Goal: Book appointment/travel/reservation

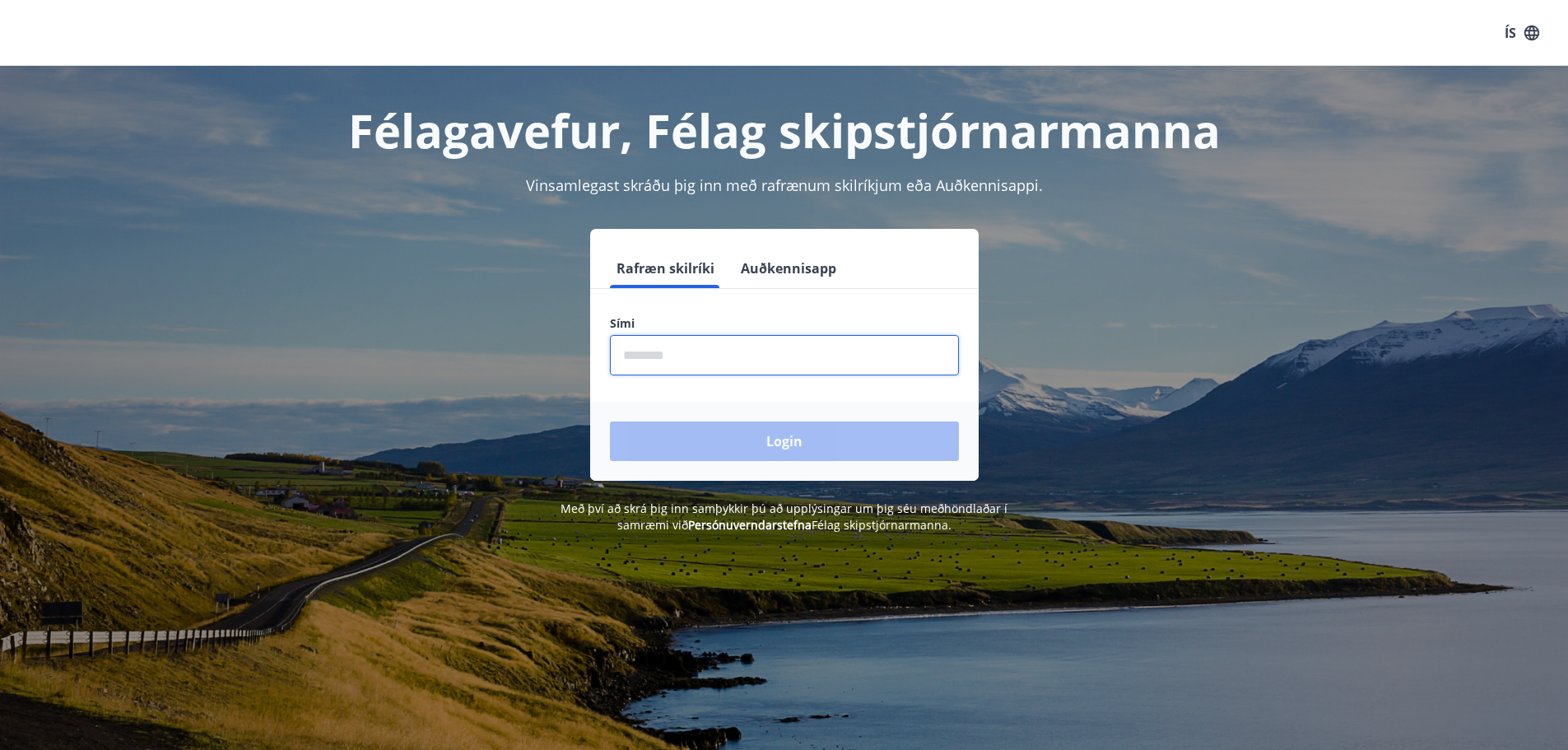
click at [686, 356] on input "phone" at bounding box center [784, 355] width 349 height 40
type input "********"
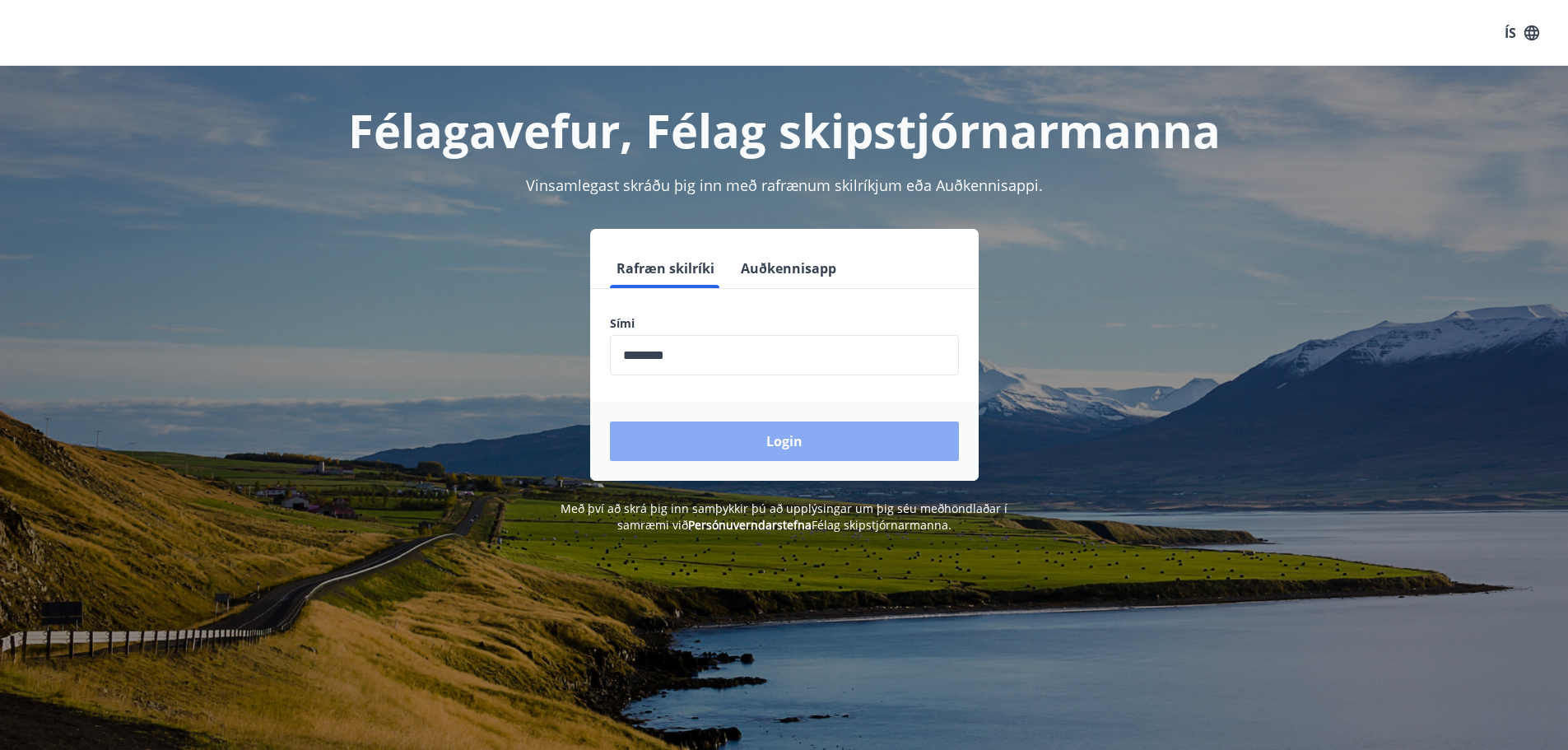
click at [726, 445] on button "Login" at bounding box center [784, 441] width 349 height 39
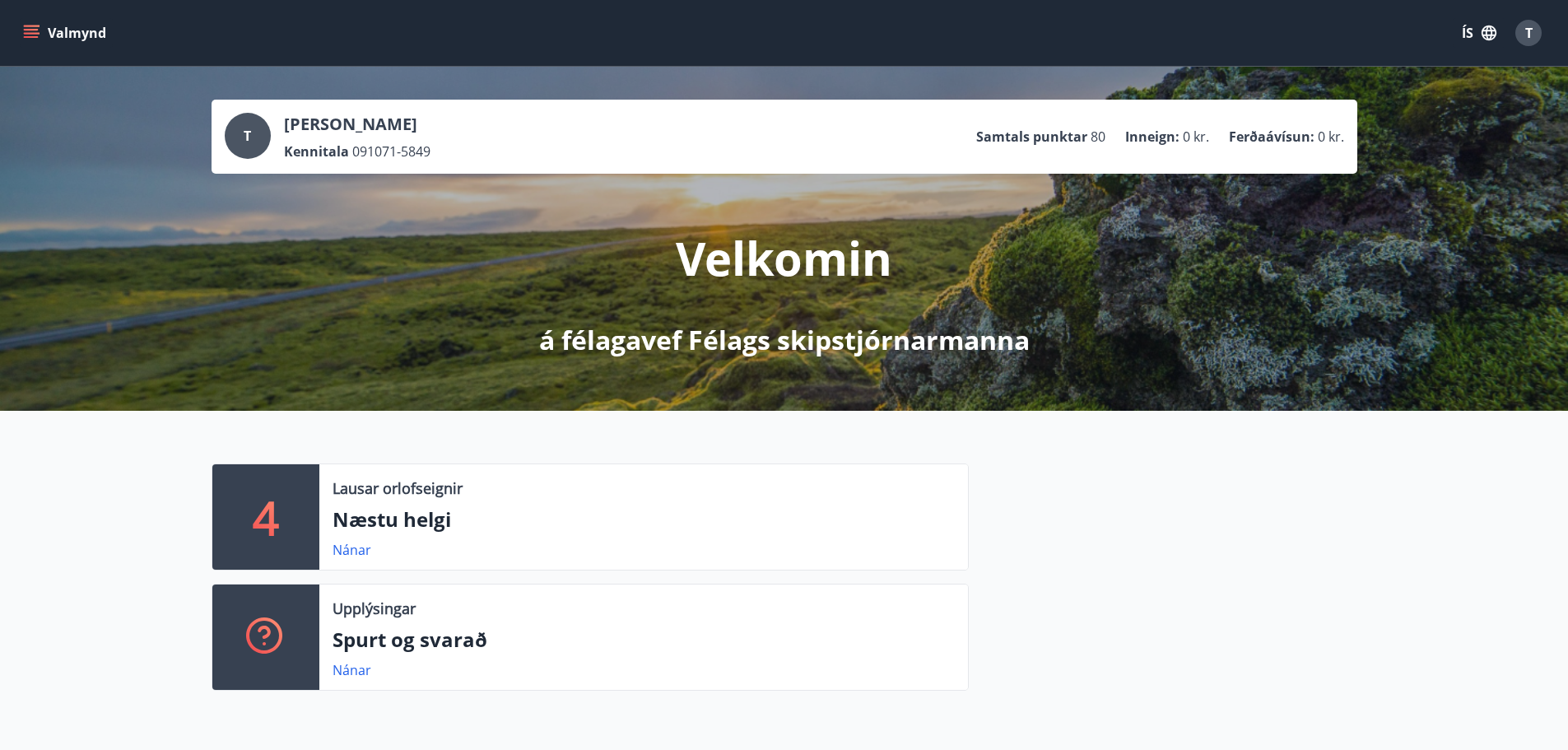
click at [34, 28] on icon "menu" at bounding box center [30, 32] width 17 height 17
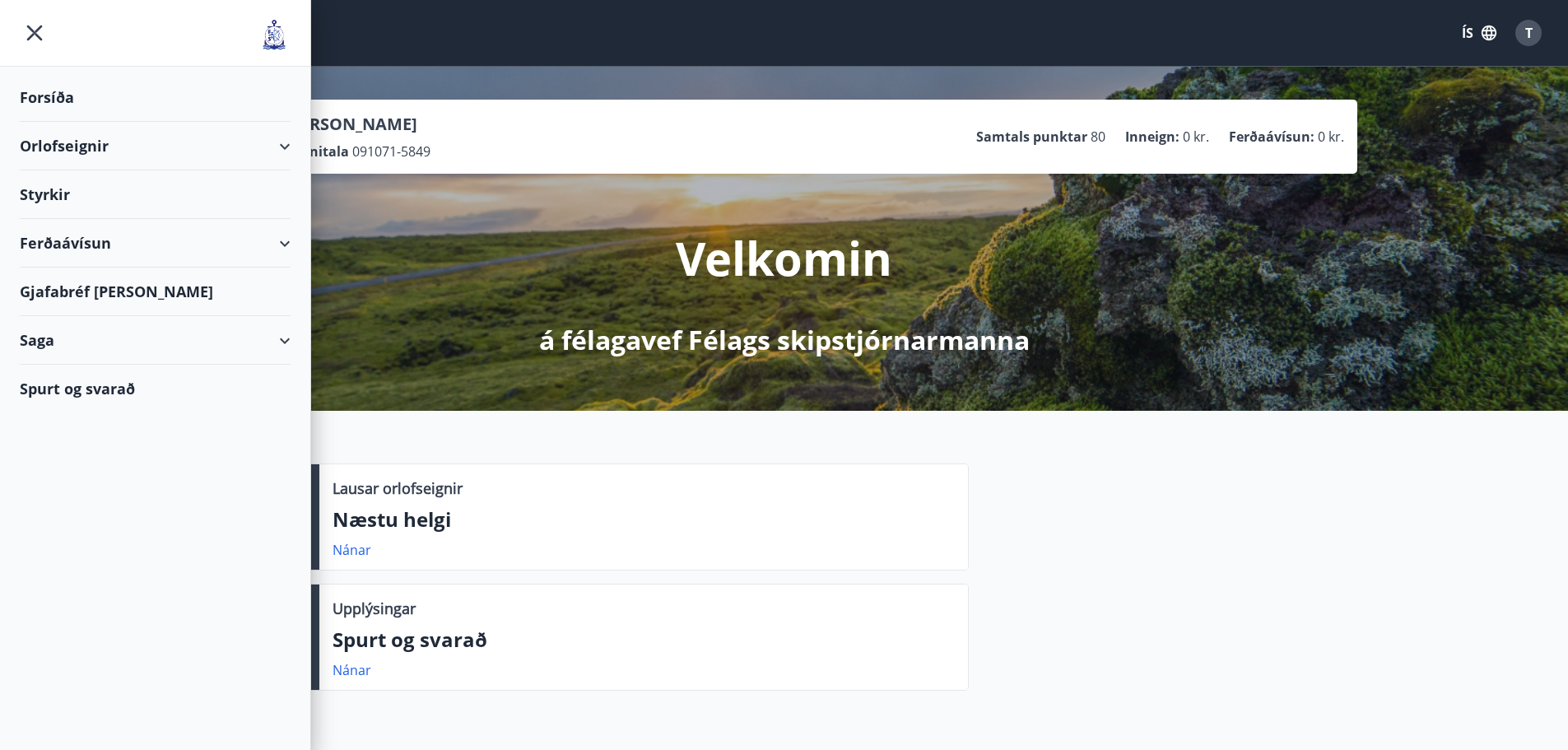
click at [286, 145] on div "Orlofseignir" at bounding box center [155, 146] width 271 height 49
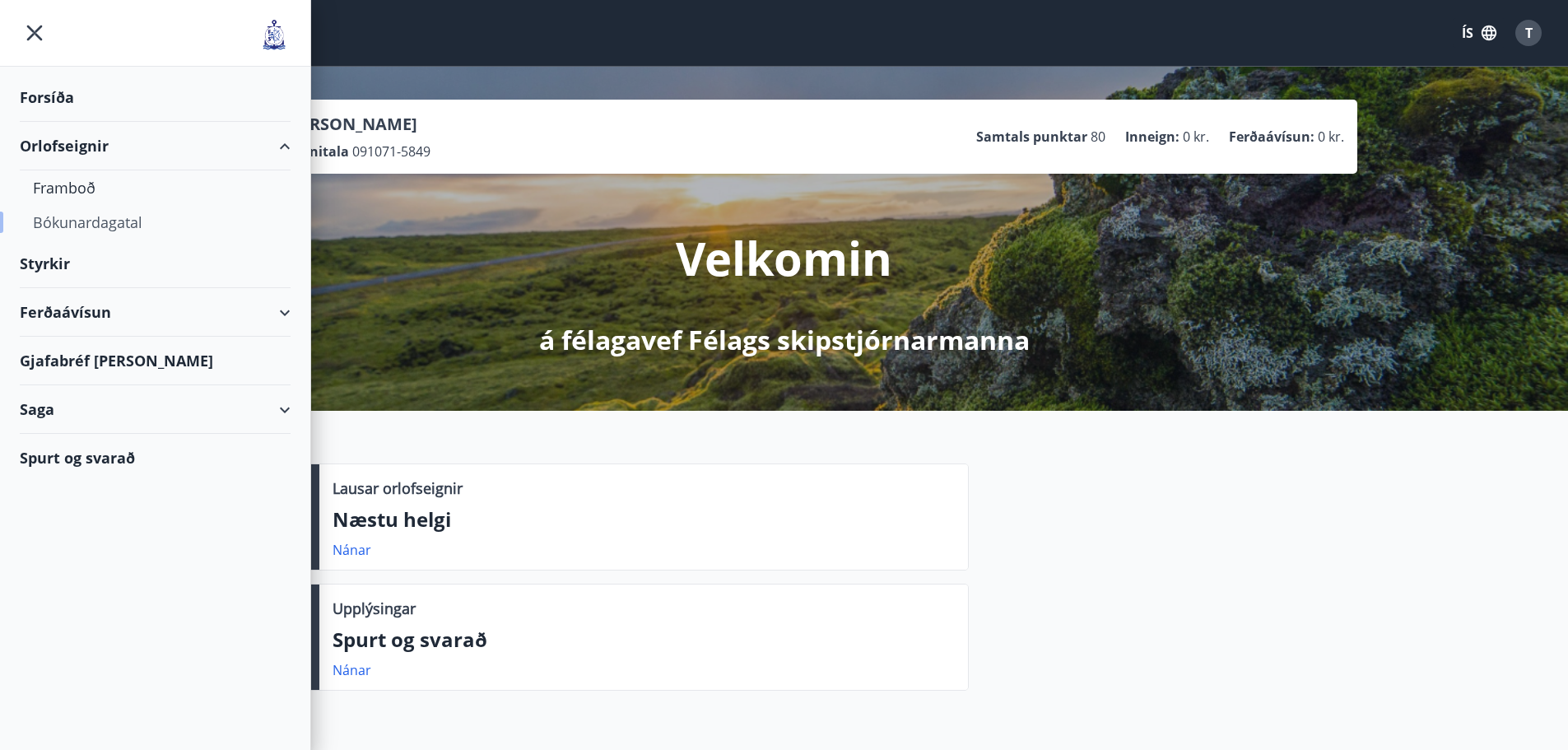
click at [110, 220] on div "Bókunardagatal" at bounding box center [155, 222] width 245 height 35
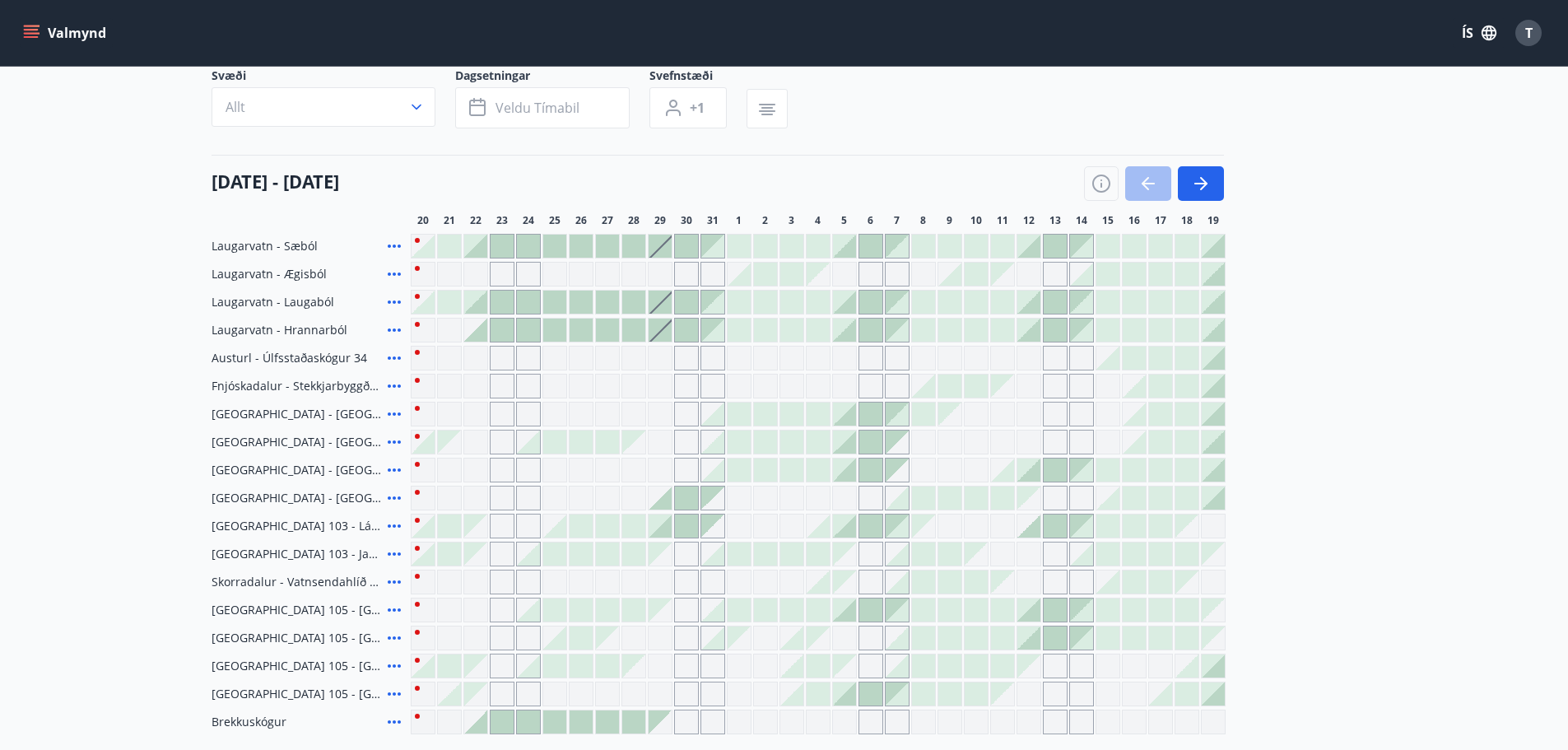
scroll to position [165, 0]
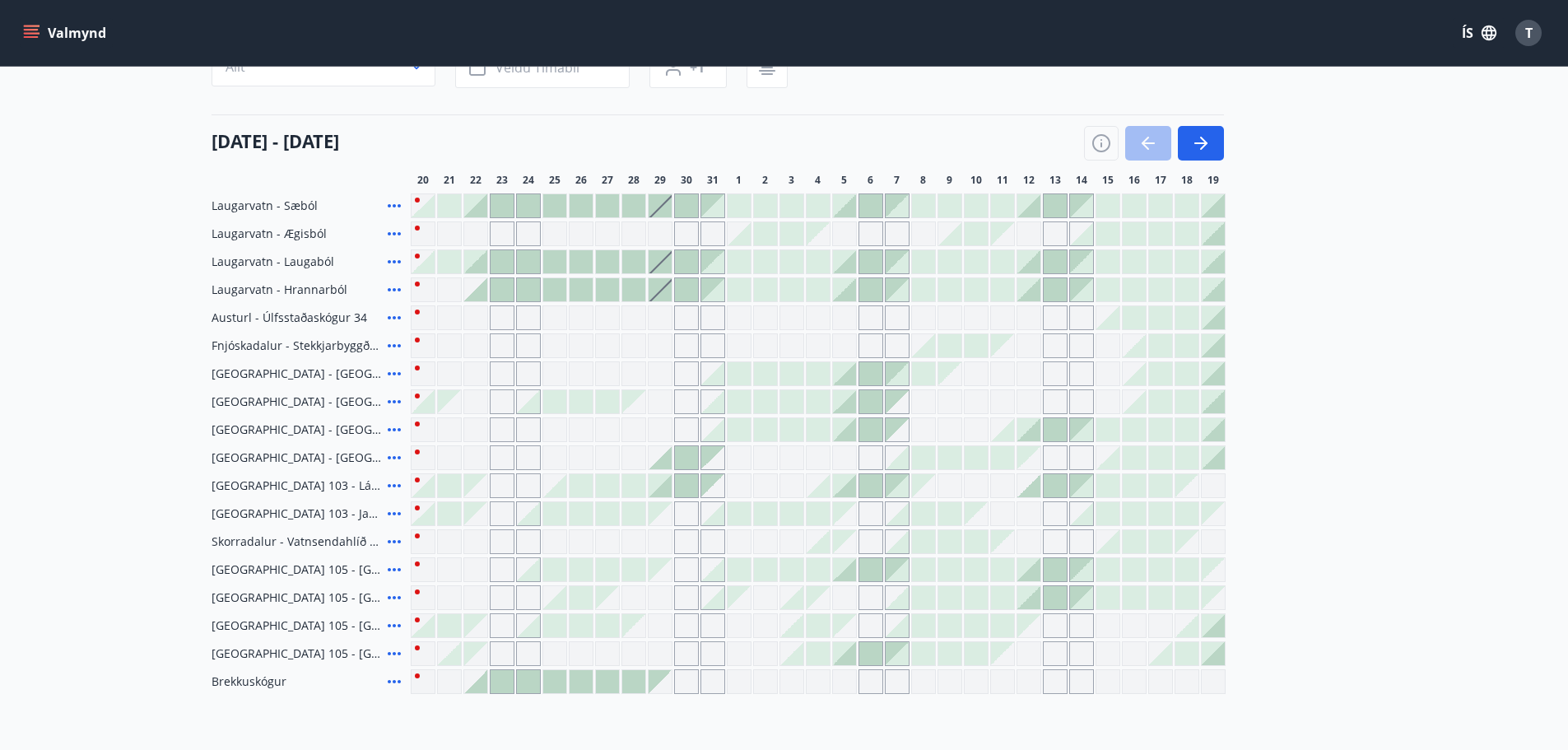
click at [1052, 535] on div "Gráir dagar eru ekki bókanlegir" at bounding box center [1055, 542] width 24 height 24
click at [1082, 540] on div "Gráir dagar eru ekki bókanlegir" at bounding box center [1081, 542] width 24 height 24
click at [762, 541] on div "Gráir dagar eru ekki bókanlegir" at bounding box center [765, 542] width 24 height 24
click at [1201, 144] on icon "button" at bounding box center [1201, 144] width 13 height 2
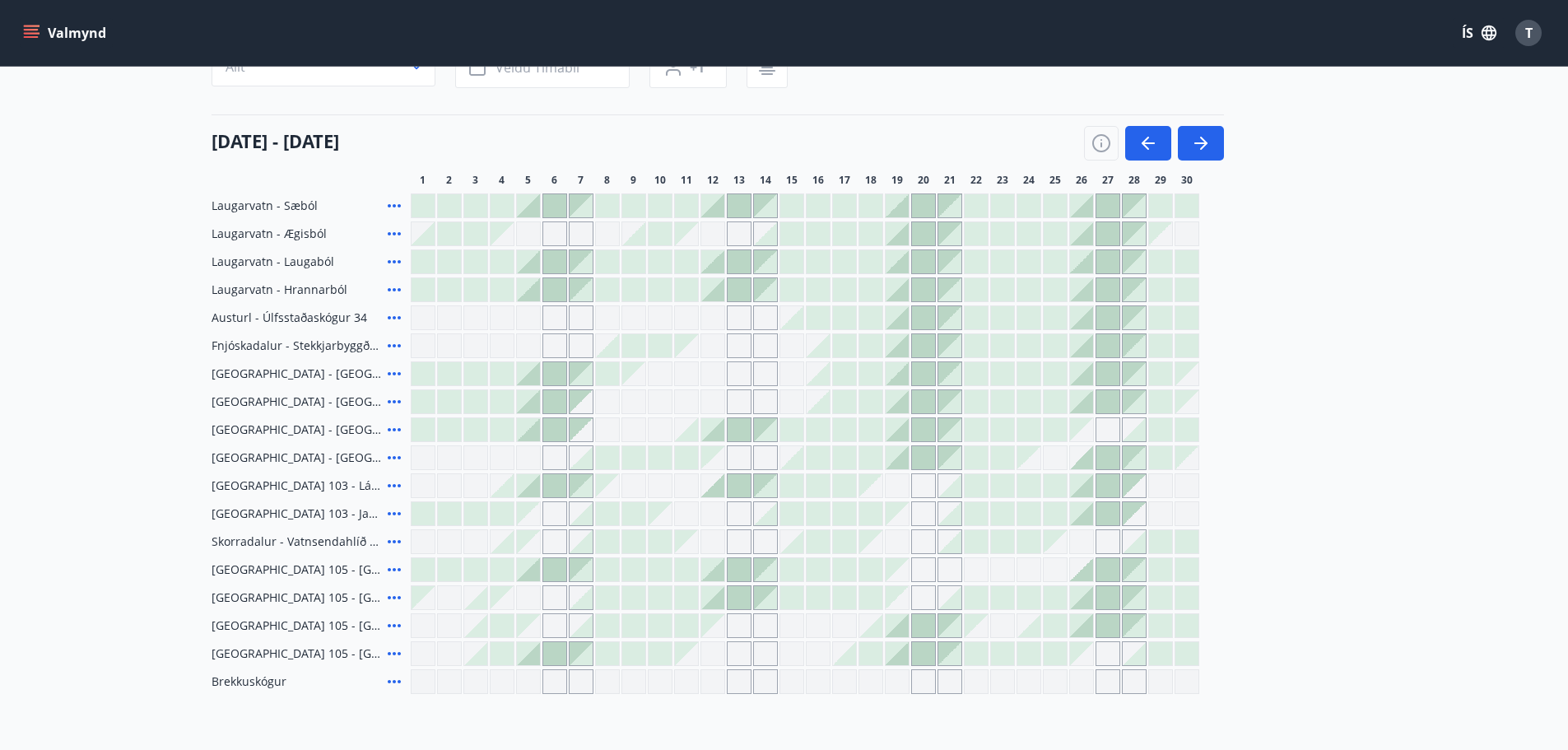
click at [900, 234] on div at bounding box center [897, 233] width 23 height 23
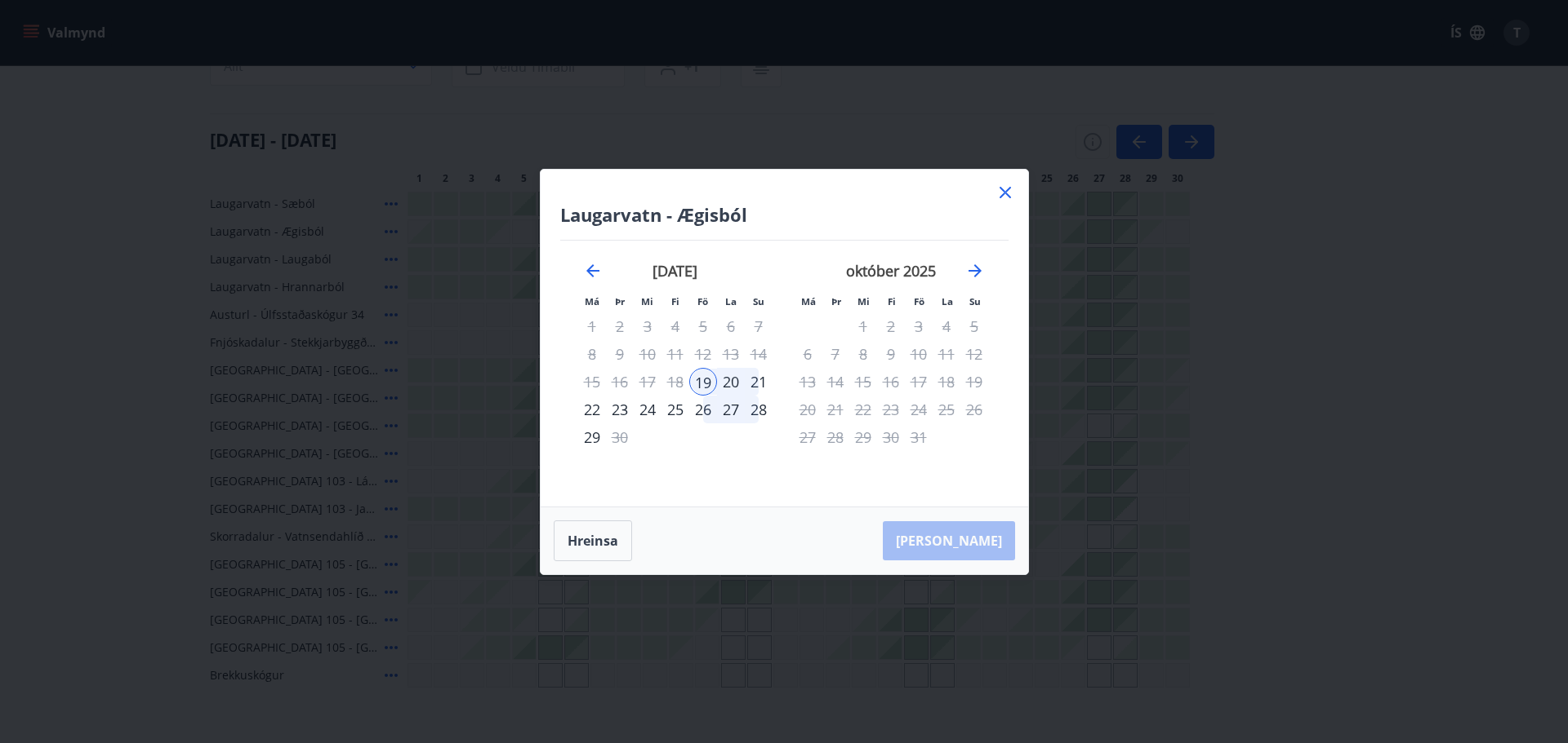
click at [730, 377] on div "20" at bounding box center [730, 381] width 28 height 28
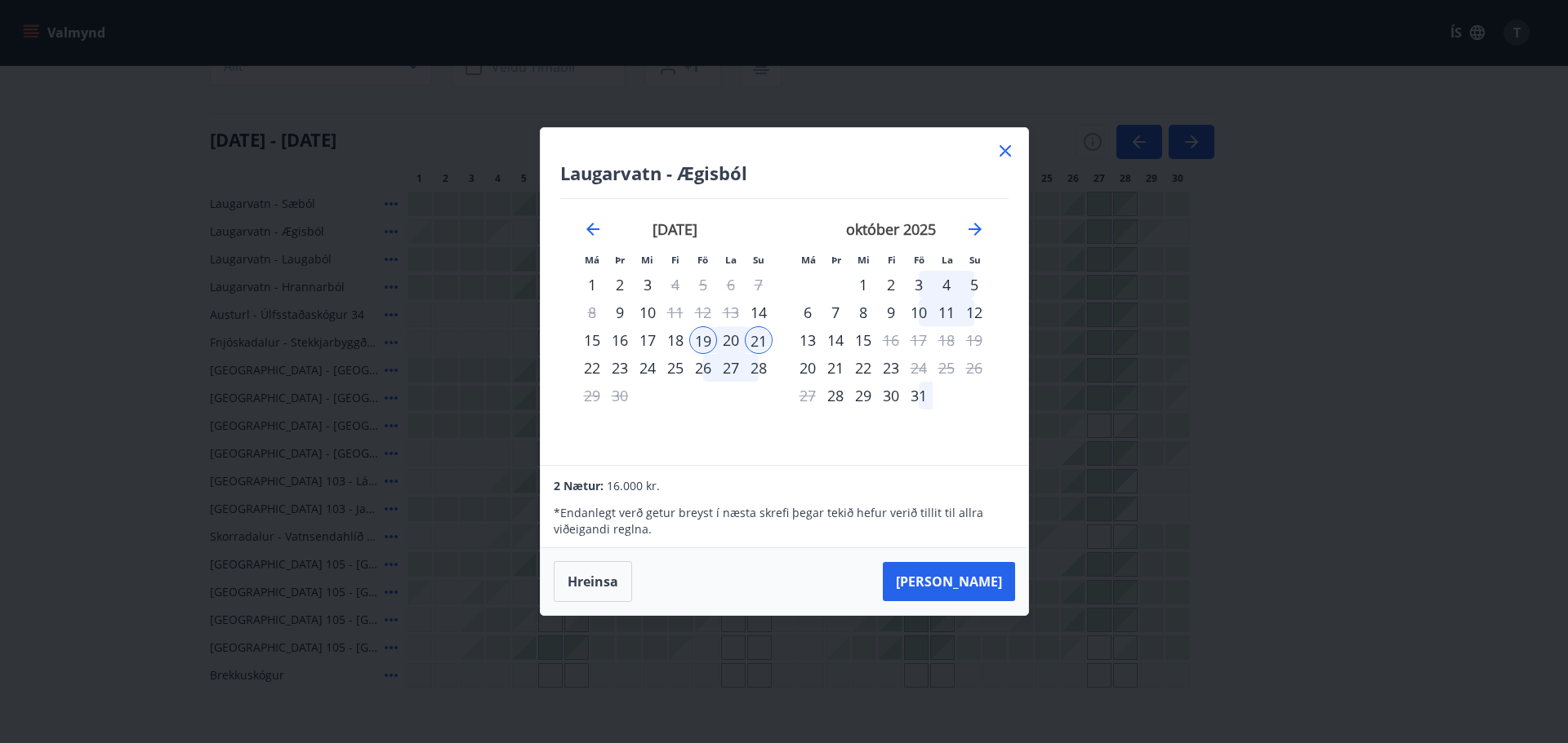
click at [759, 334] on div "21" at bounding box center [758, 340] width 28 height 28
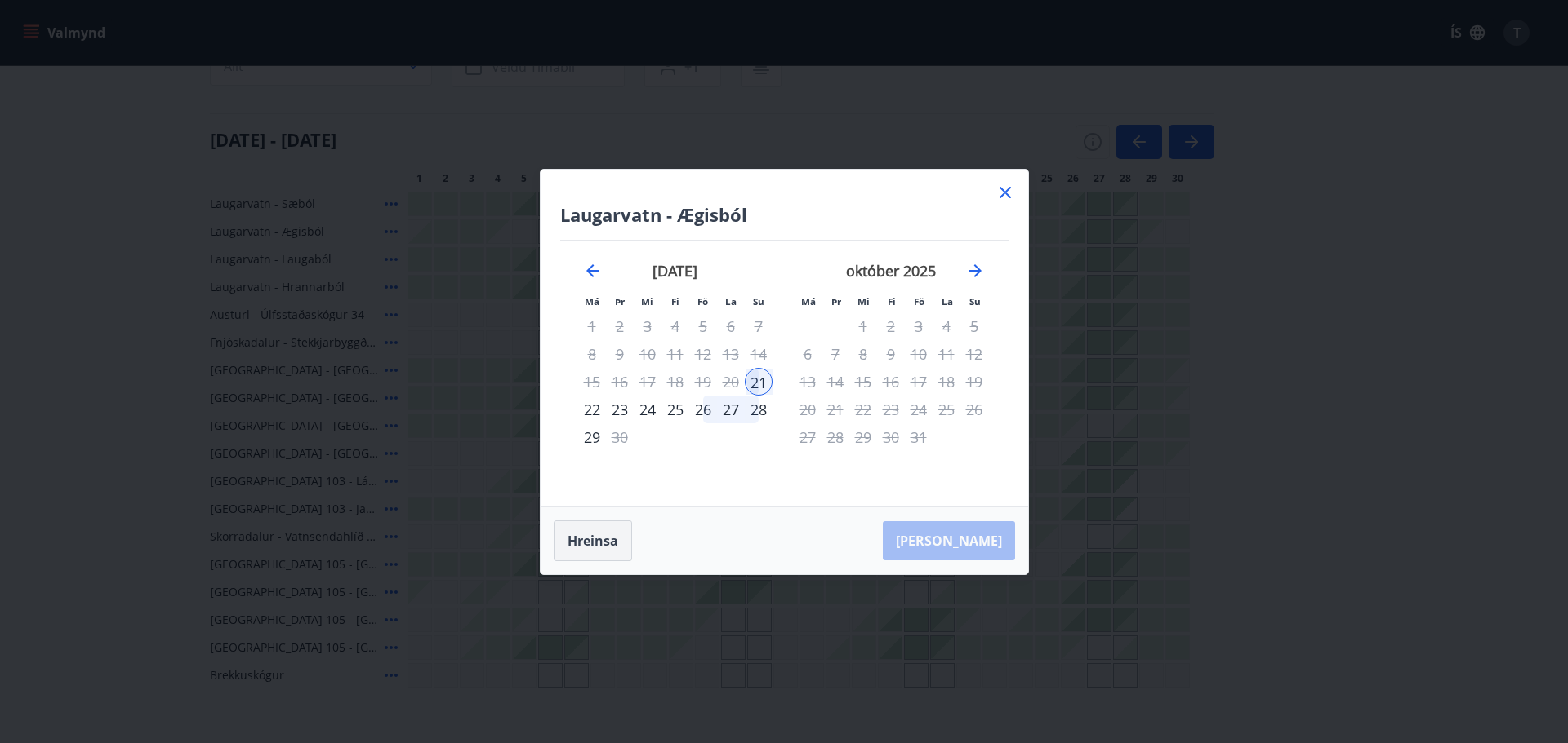
click at [589, 551] on button "Hreinsa" at bounding box center [592, 540] width 79 height 41
click at [595, 268] on icon "Move backward to switch to the previous month." at bounding box center [592, 271] width 20 height 20
click at [977, 268] on icon "Move forward to switch to the next month." at bounding box center [974, 270] width 13 height 13
click at [593, 270] on icon "Move backward to switch to the previous month." at bounding box center [592, 270] width 13 height 13
click at [1003, 189] on icon at bounding box center [1005, 192] width 20 height 20
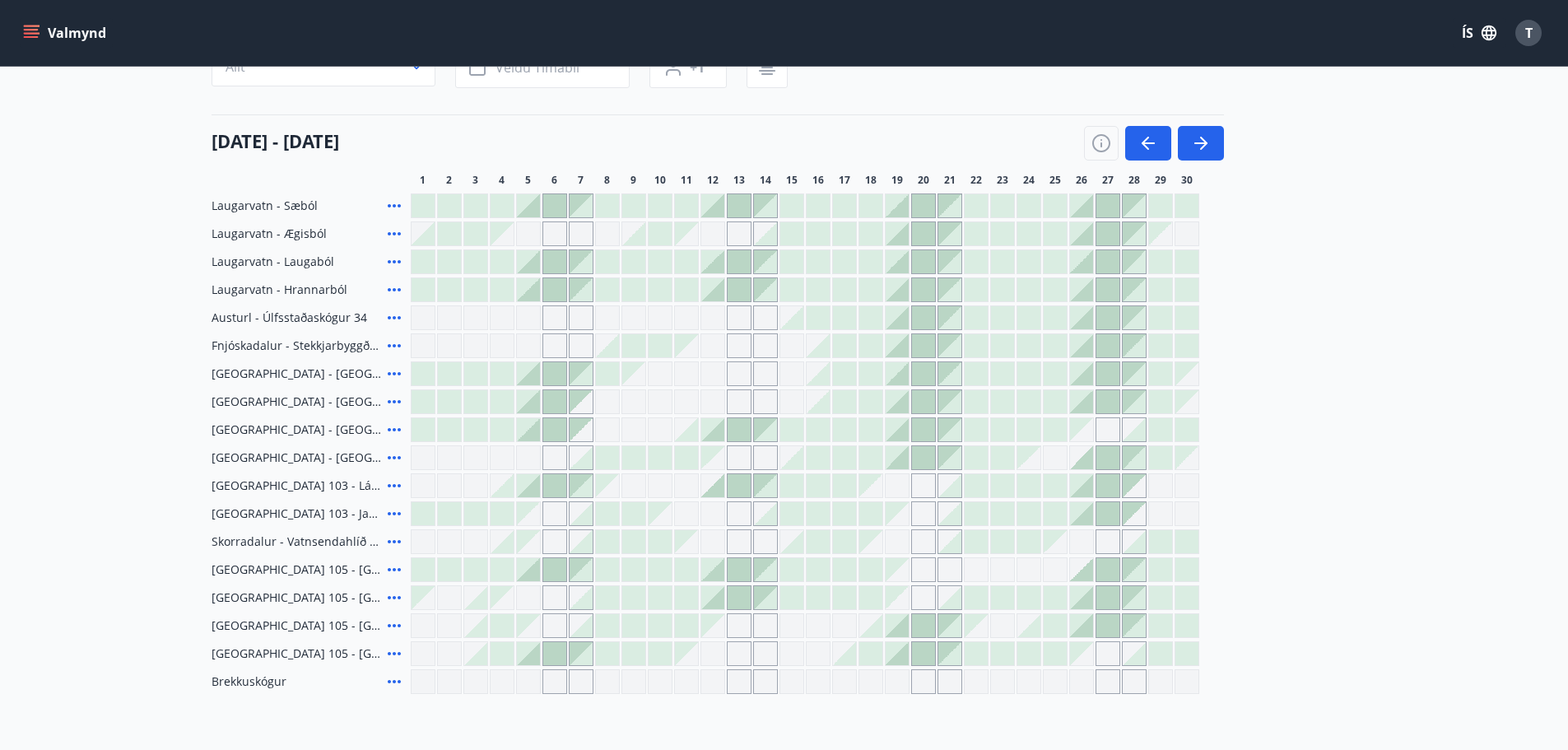
click at [667, 537] on div at bounding box center [660, 542] width 23 height 23
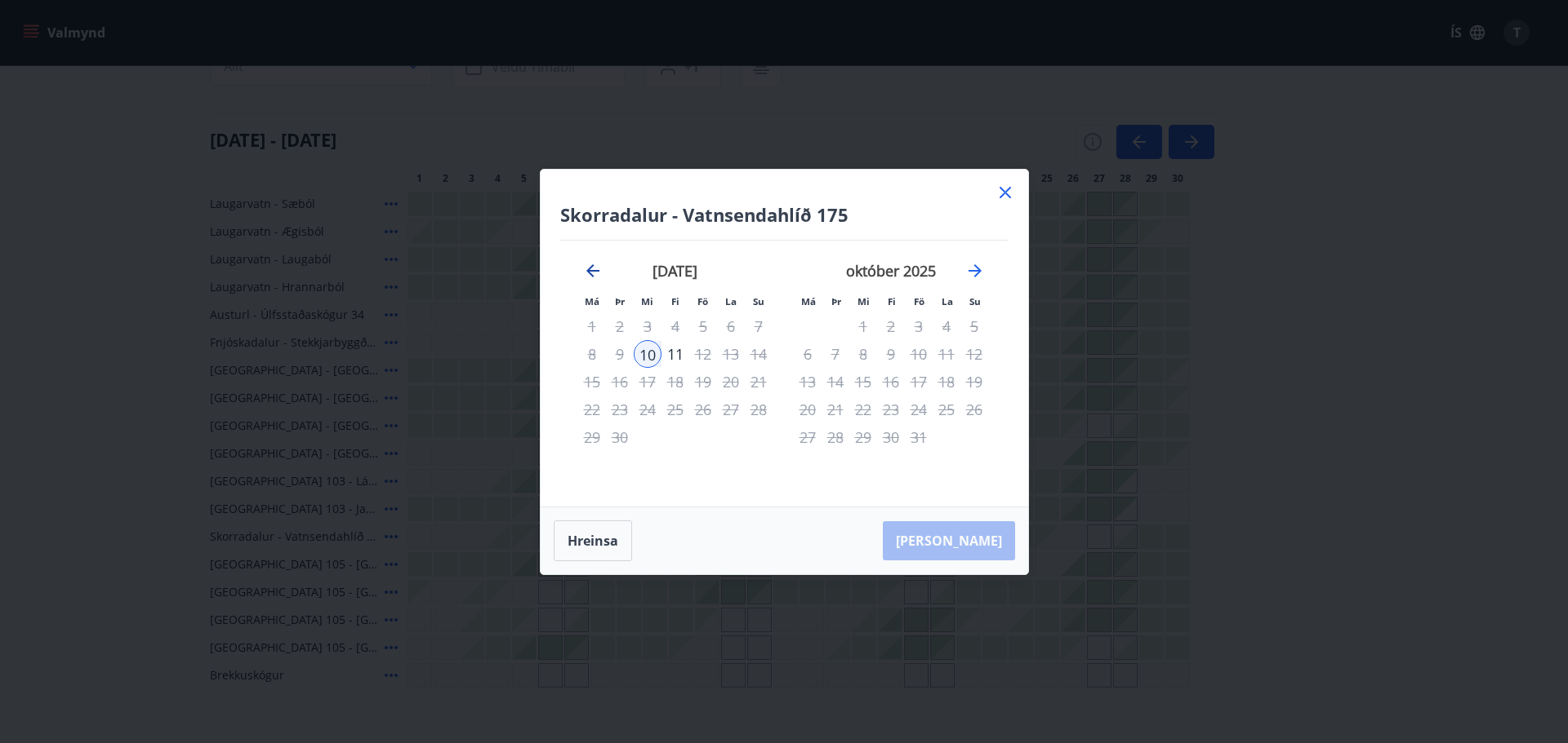
click at [593, 267] on icon "Move backward to switch to the previous month." at bounding box center [592, 271] width 20 height 20
click at [975, 264] on icon "Move forward to switch to the next month." at bounding box center [974, 270] width 13 height 13
click at [971, 269] on icon "Move forward to switch to the next month." at bounding box center [975, 271] width 20 height 20
click at [971, 262] on icon "Move forward to switch to the next month." at bounding box center [975, 271] width 20 height 20
click at [978, 269] on icon "Move forward to switch to the next month." at bounding box center [974, 270] width 13 height 13
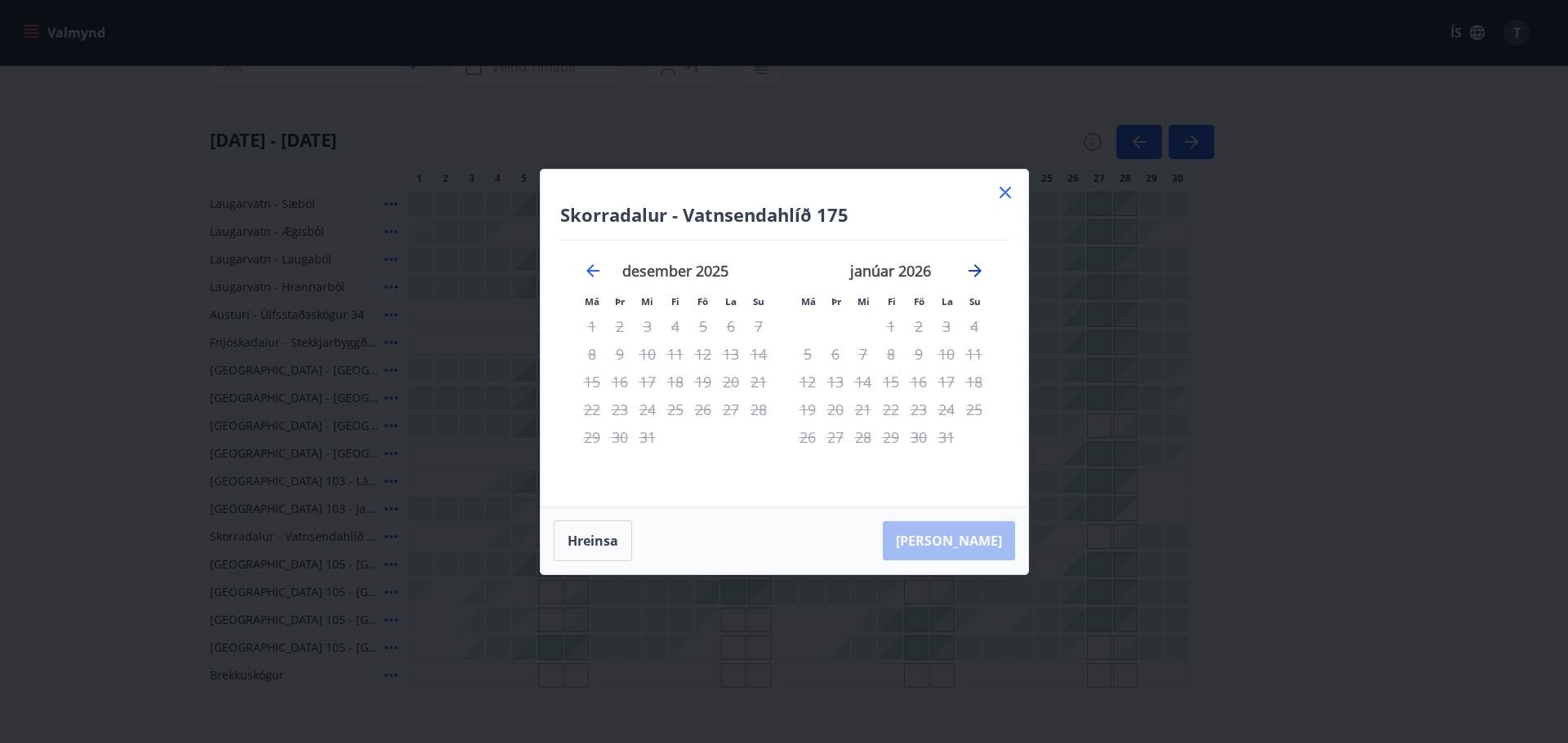
click at [978, 269] on icon "Move forward to switch to the next month." at bounding box center [974, 270] width 13 height 13
click at [592, 272] on icon "Move backward to switch to the previous month." at bounding box center [592, 271] width 20 height 20
click at [1009, 192] on icon at bounding box center [1005, 192] width 20 height 20
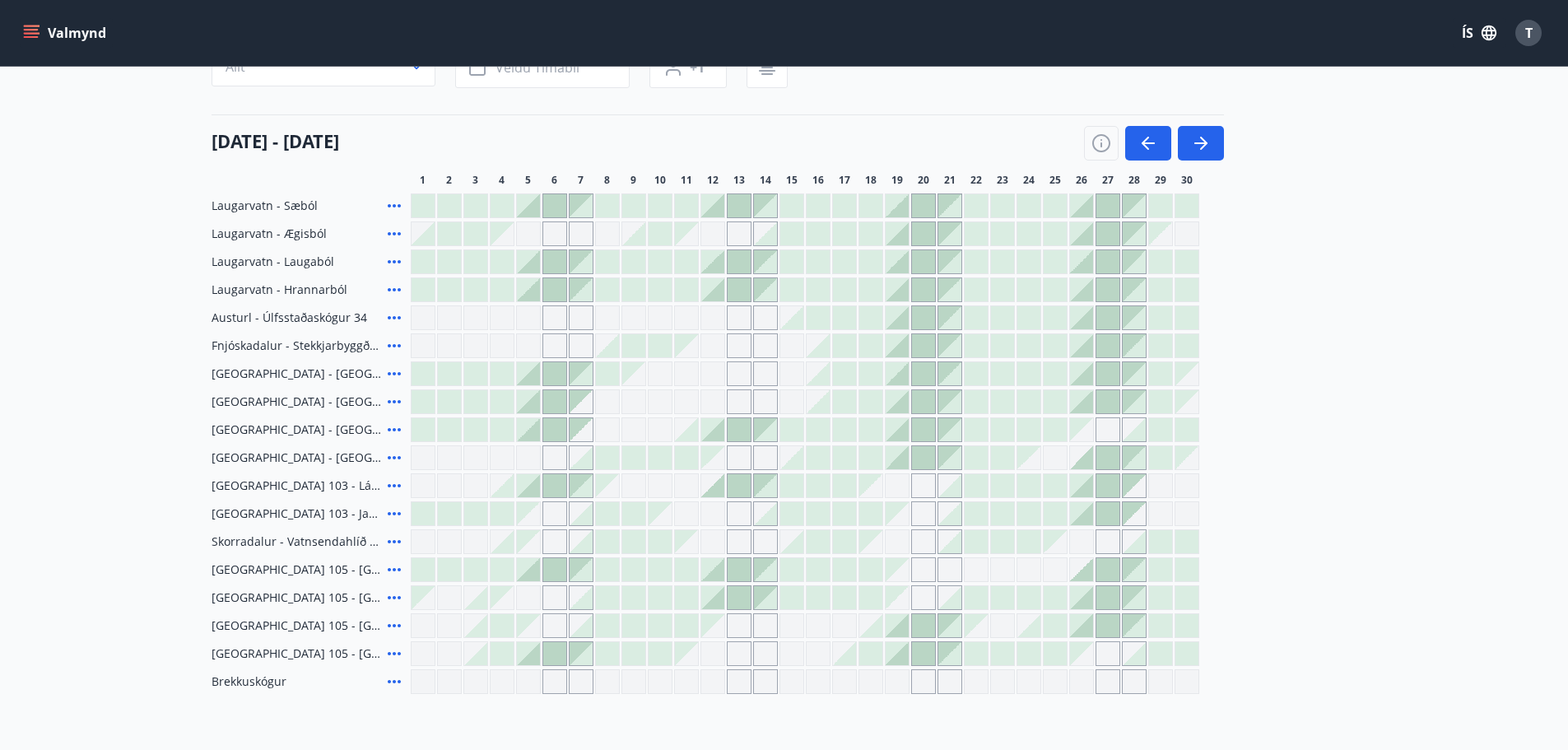
click at [736, 374] on div "Gráir dagar eru ekki bókanlegir" at bounding box center [739, 374] width 24 height 24
click at [529, 374] on div at bounding box center [528, 374] width 23 height 23
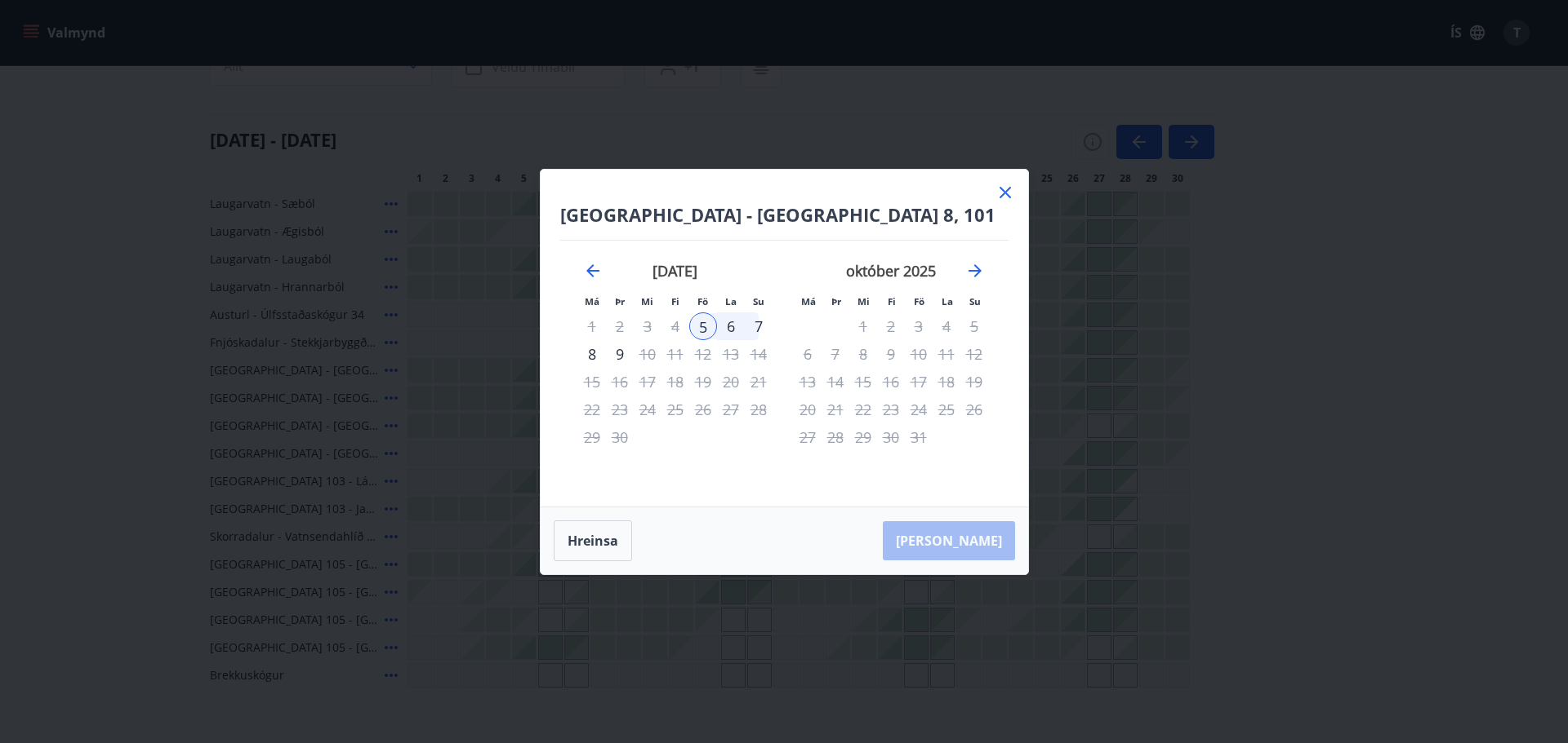
click at [1008, 192] on icon at bounding box center [1005, 192] width 20 height 20
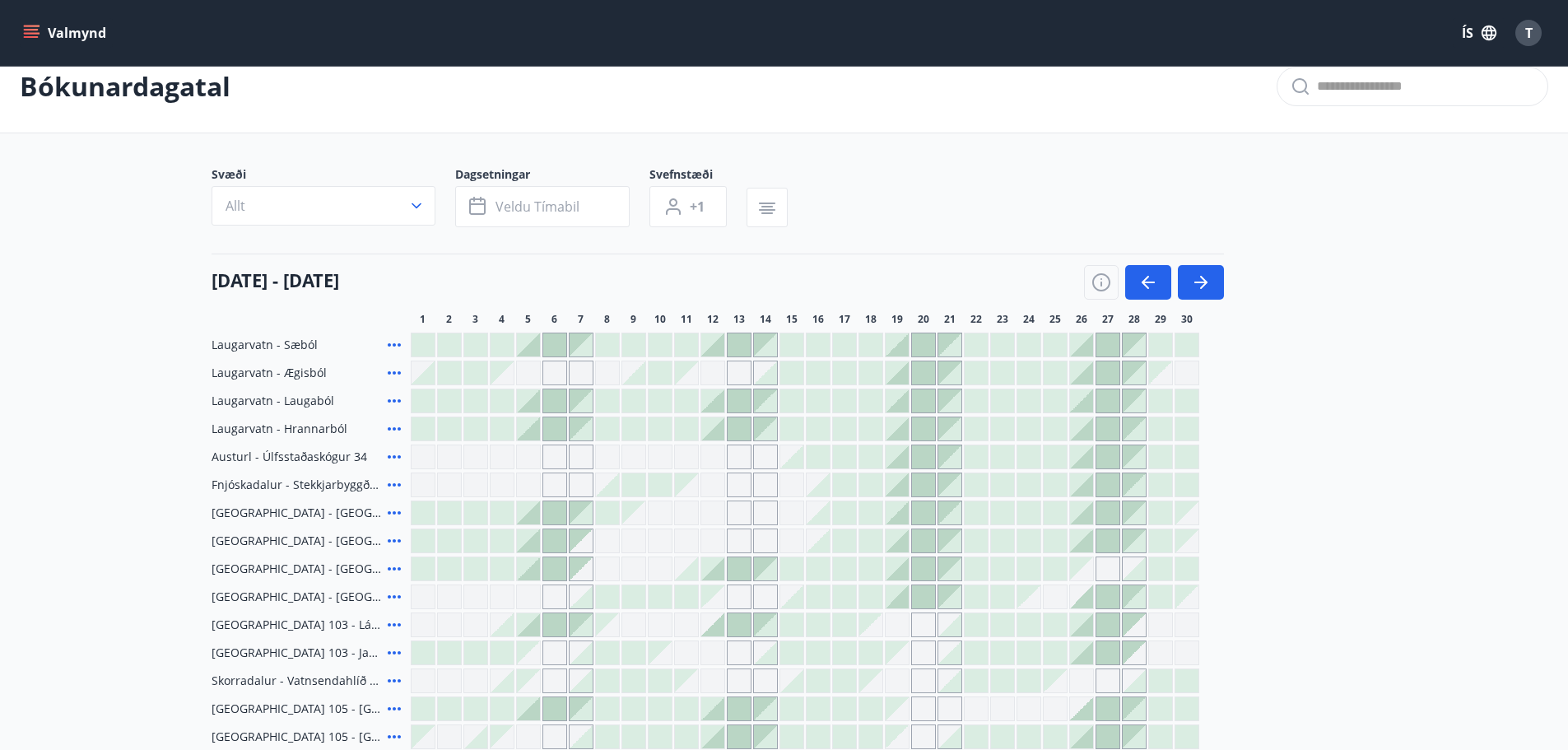
scroll to position [0, 0]
